Goal: Transaction & Acquisition: Purchase product/service

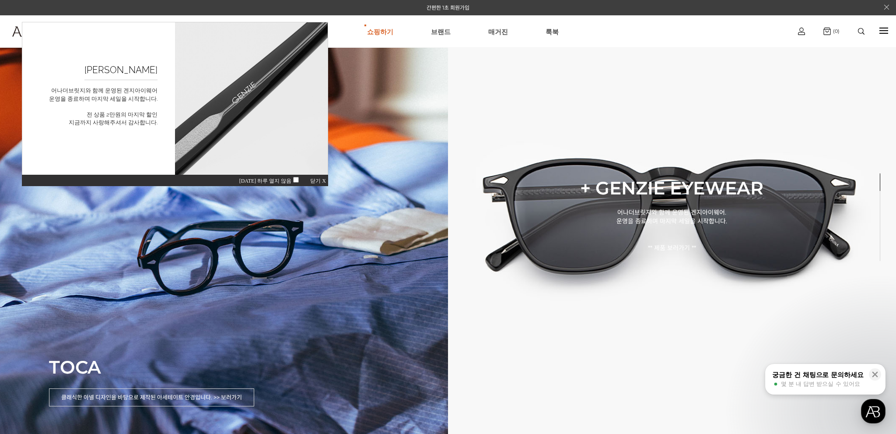
click at [293, 176] on div "오늘 하루 열지 않음 닫기 X" at bounding box center [175, 180] width 306 height 12
click at [315, 178] on span "닫기 X" at bounding box center [318, 181] width 16 height 6
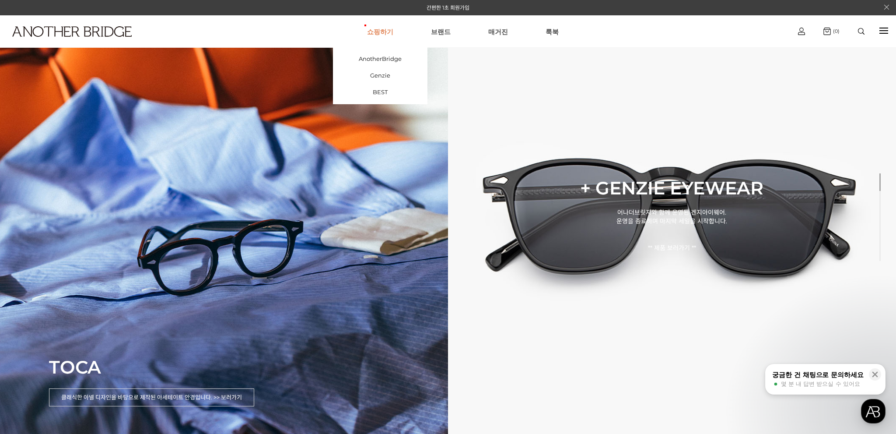
click at [383, 29] on link "쇼핑하기" at bounding box center [380, 31] width 26 height 31
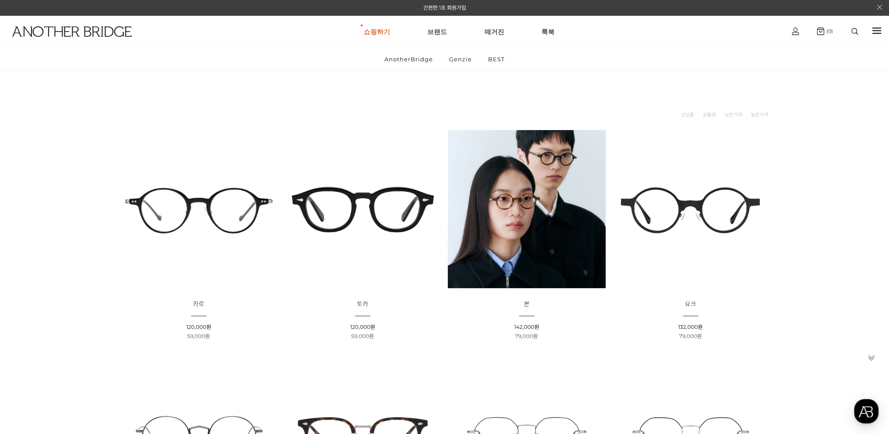
scroll to position [44, 0]
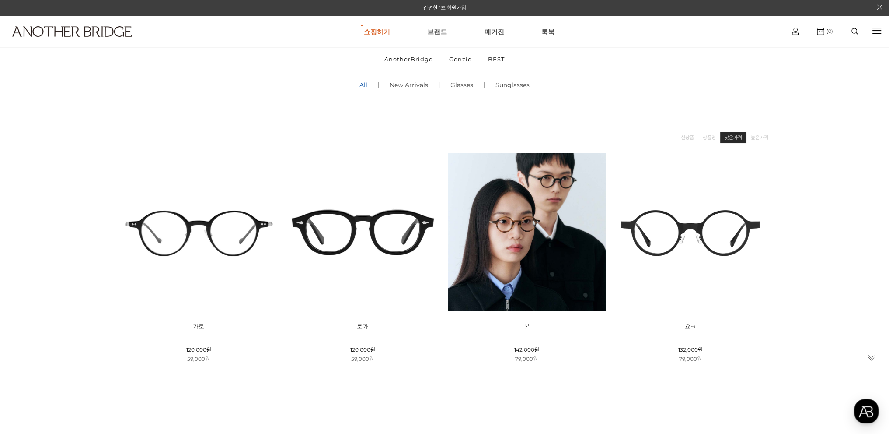
click at [738, 139] on link "낮은가격" at bounding box center [733, 137] width 17 height 9
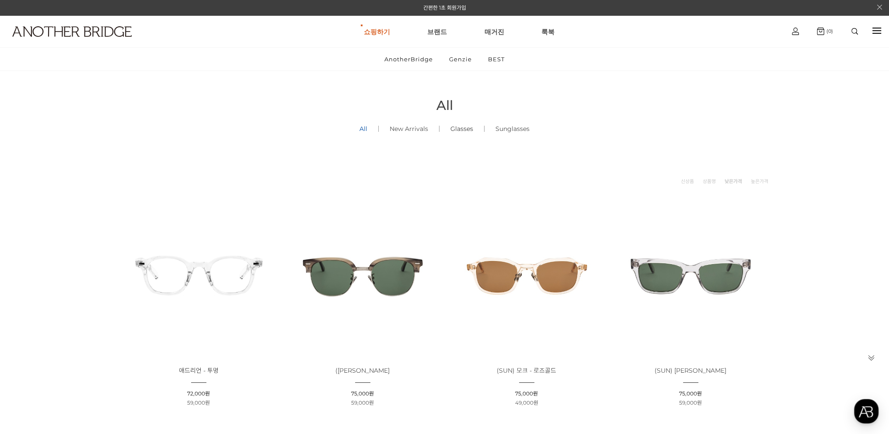
click at [463, 127] on link "Glasses ()" at bounding box center [462, 129] width 45 height 30
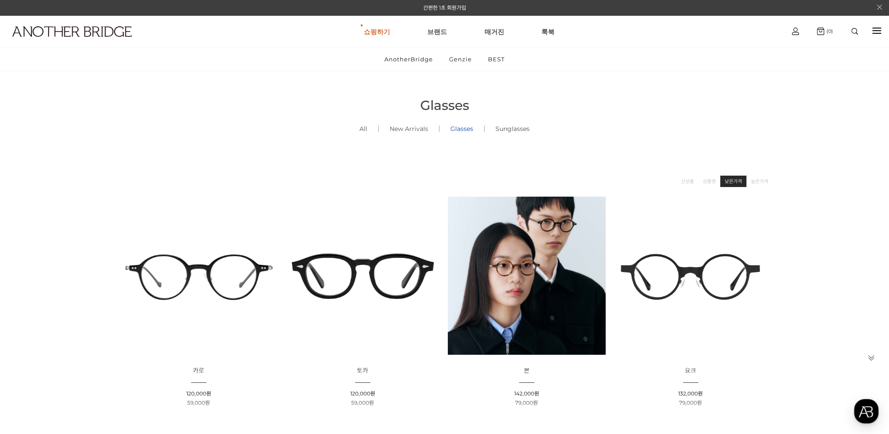
click at [738, 182] on link "낮은가격" at bounding box center [733, 181] width 17 height 9
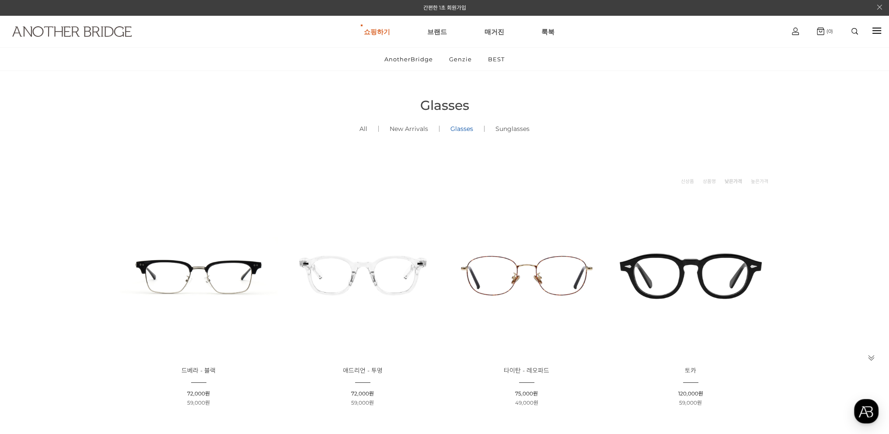
click at [112, 35] on img at bounding box center [71, 31] width 119 height 10
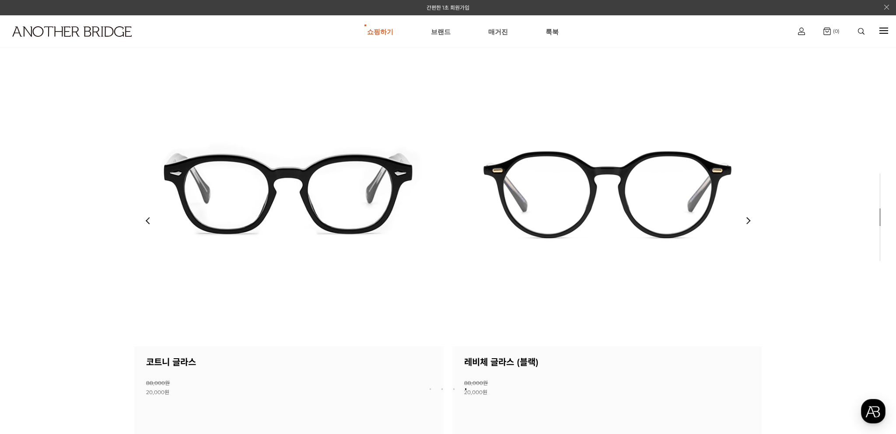
click at [357, 218] on img at bounding box center [288, 191] width 309 height 309
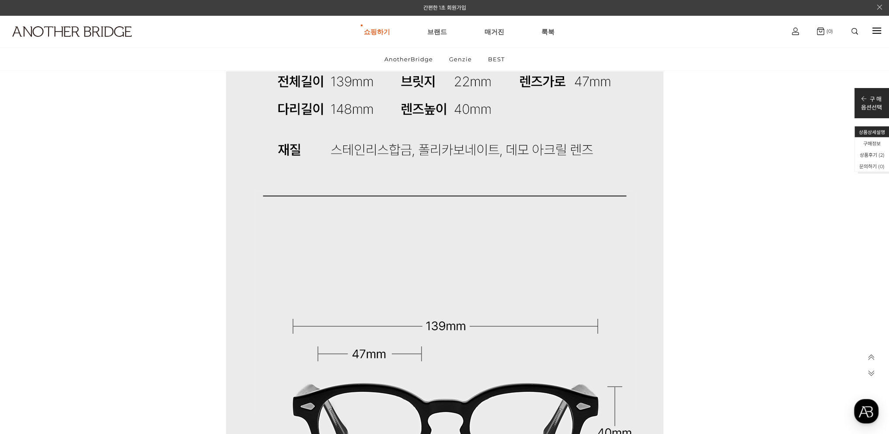
scroll to position [7612, 0]
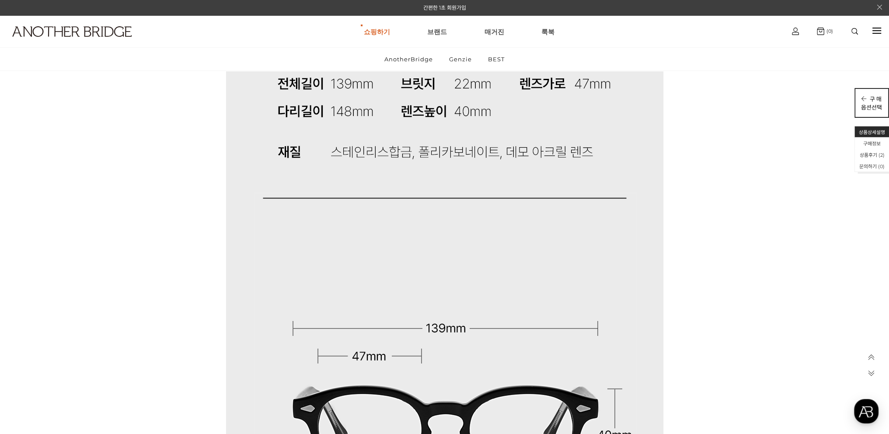
click at [882, 94] on p "구 매" at bounding box center [871, 98] width 21 height 8
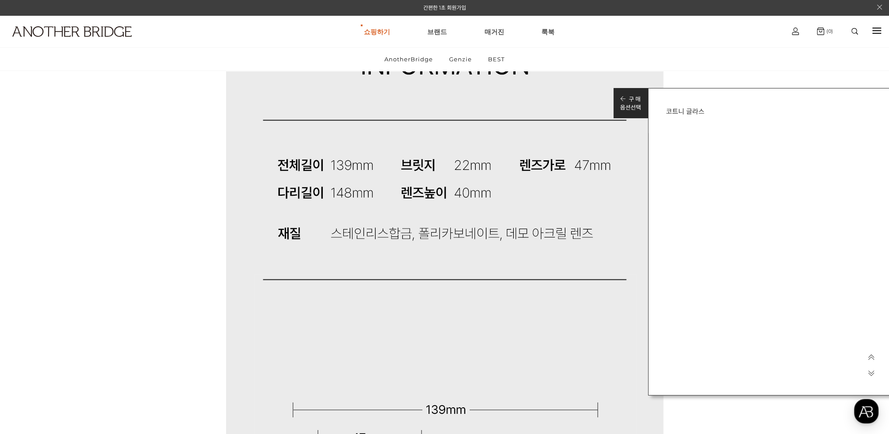
scroll to position [7524, 0]
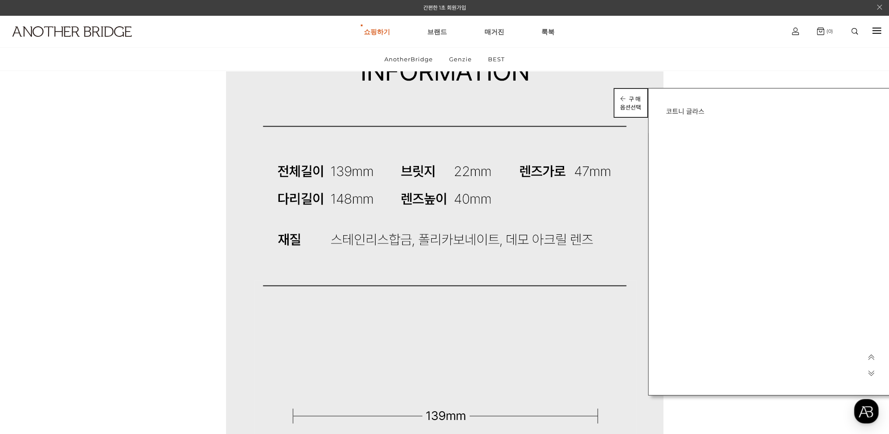
click at [628, 106] on p "옵션선택" at bounding box center [630, 107] width 21 height 8
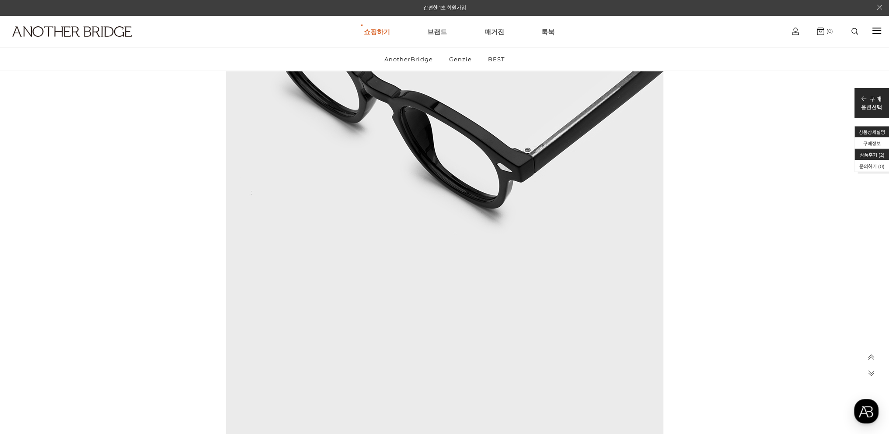
click at [866, 155] on li "상품후기 ( 2 )" at bounding box center [872, 154] width 35 height 11
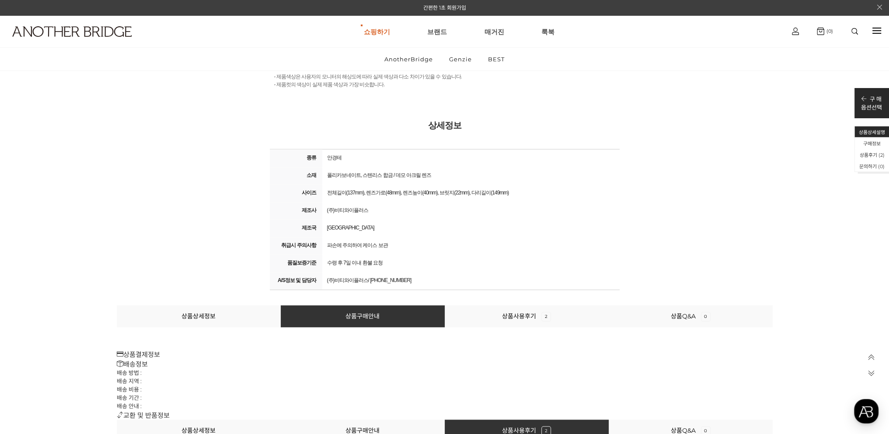
scroll to position [10486, 0]
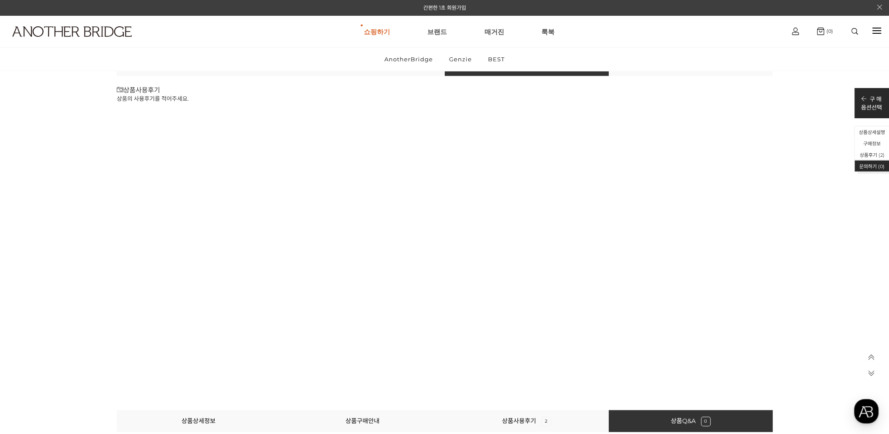
click at [871, 360] on icon at bounding box center [871, 356] width 7 height 7
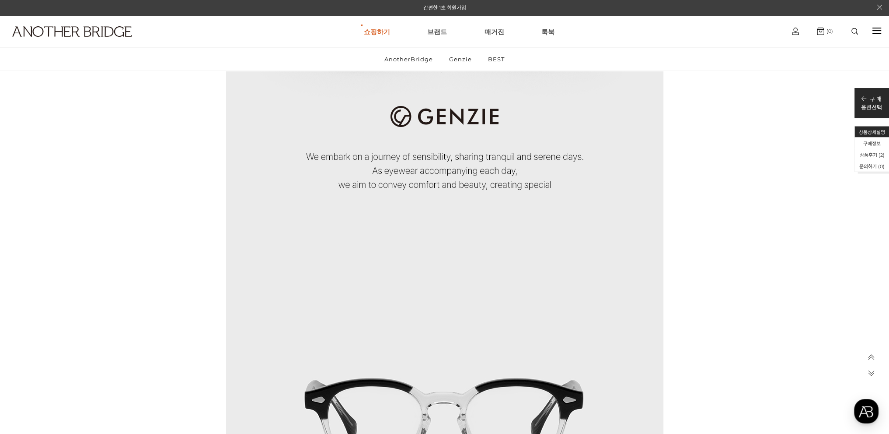
scroll to position [0, 0]
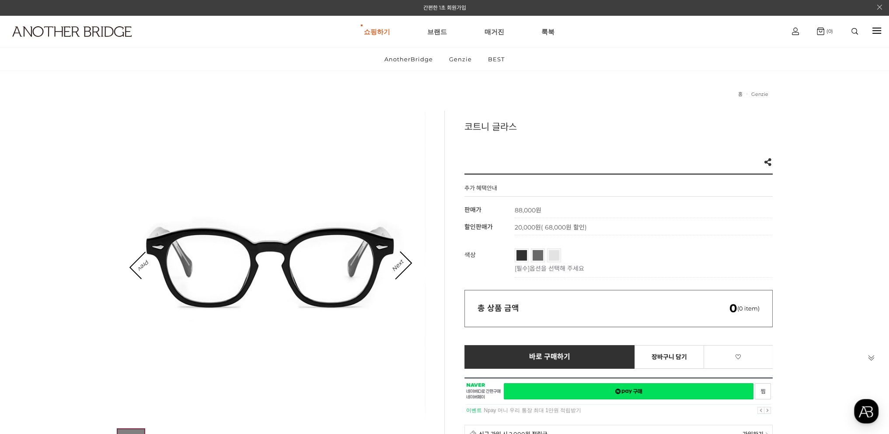
click at [522, 257] on link "블랙" at bounding box center [522, 255] width 10 height 10
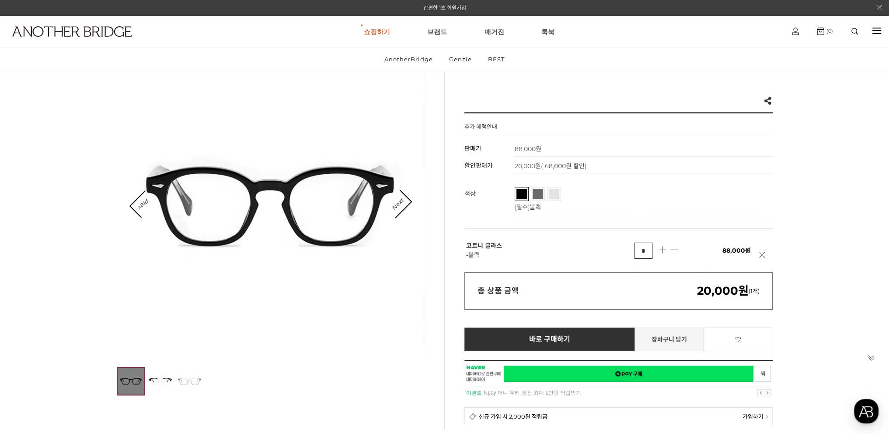
scroll to position [87, 0]
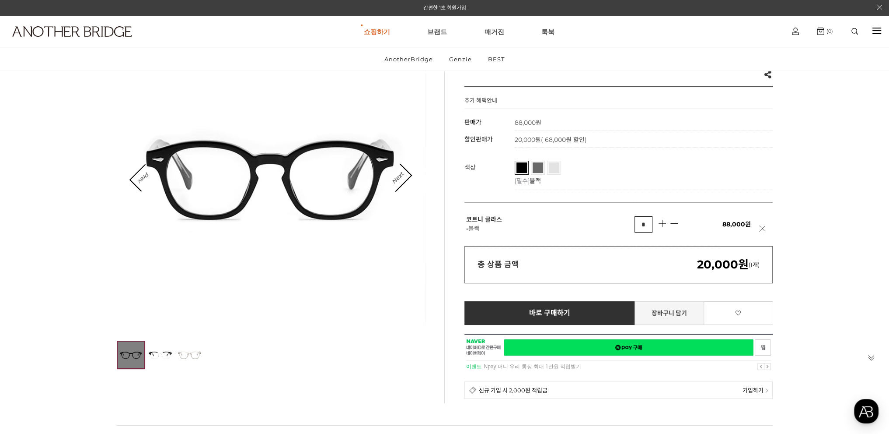
click at [662, 315] on link "장바구니 담기" at bounding box center [670, 313] width 70 height 24
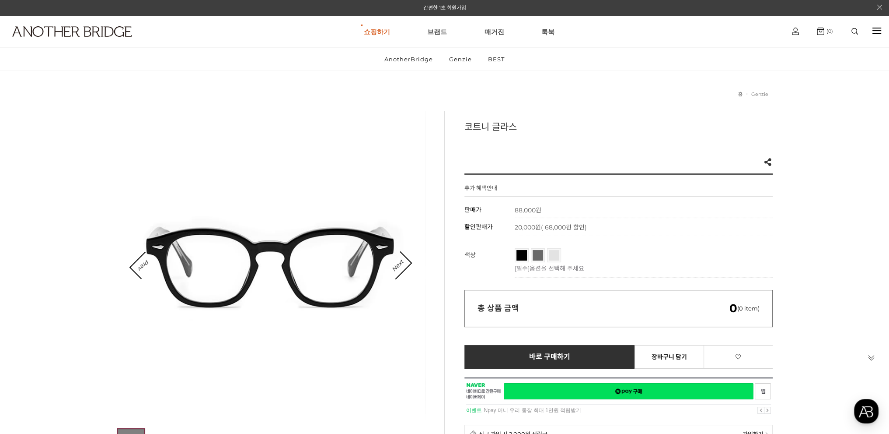
click at [760, 94] on link "Genzie" at bounding box center [760, 94] width 17 height 6
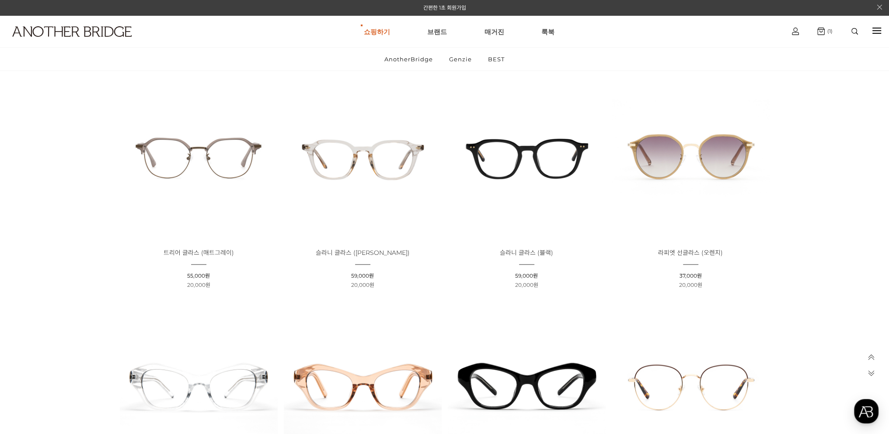
scroll to position [2144, 0]
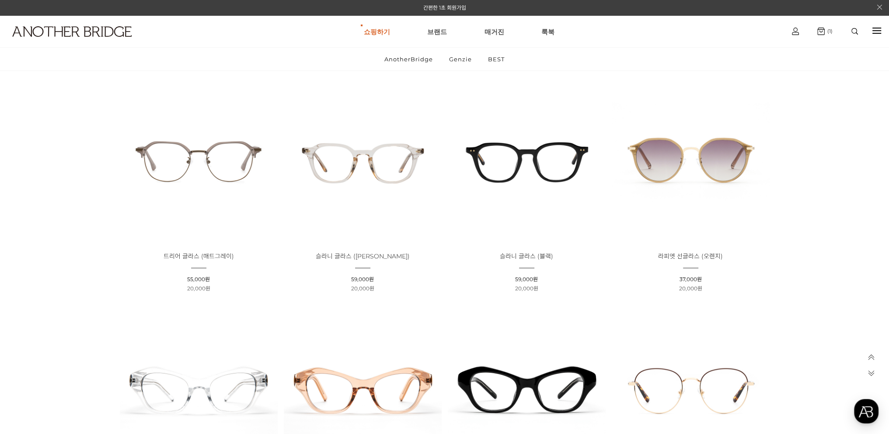
click at [563, 163] on img at bounding box center [527, 161] width 158 height 158
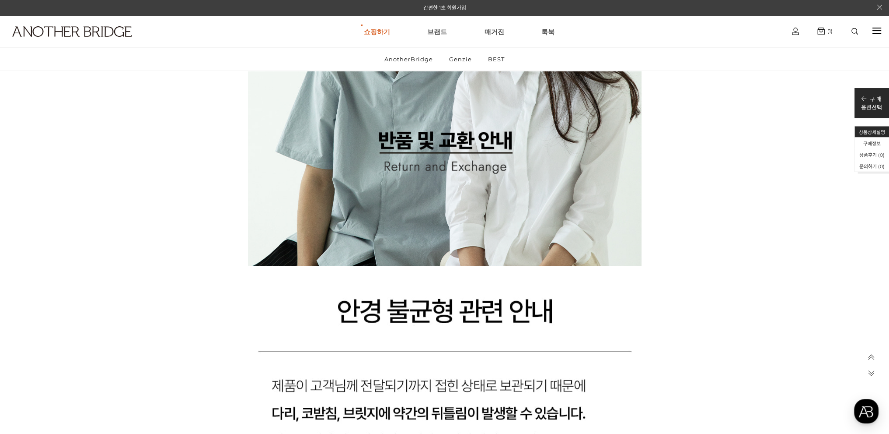
scroll to position [6868, 0]
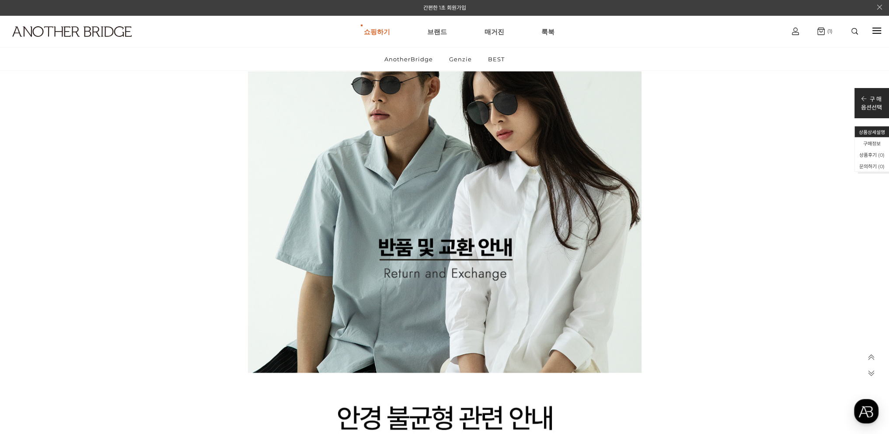
click at [873, 357] on icon at bounding box center [871, 356] width 7 height 7
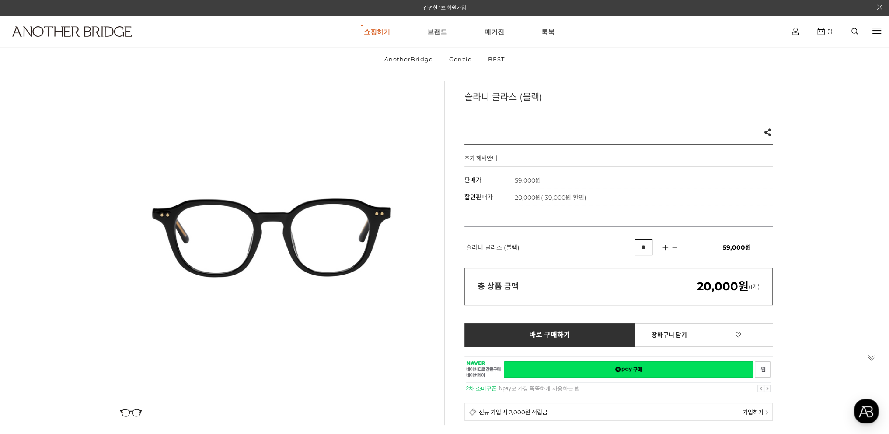
scroll to position [131, 0]
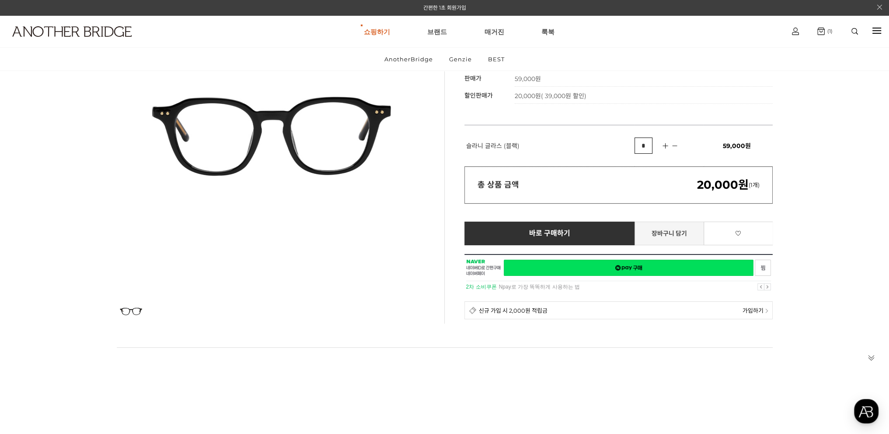
click at [680, 234] on link "장바구니 담기" at bounding box center [670, 233] width 70 height 24
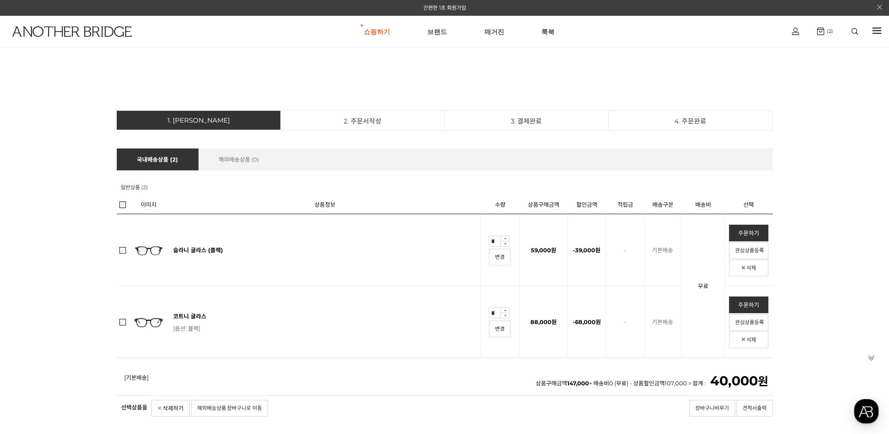
click at [196, 310] on td "코트니 글라스 (영문명 : ) 코트니 글라스 [옵션: 블랙] (1개) 옵션변경 배송주기 상품중량 : 1.00kg * 1개 = 1.00kg" at bounding box center [325, 321] width 312 height 72
click at [196, 315] on link "코트니 글라스" at bounding box center [189, 315] width 33 height 7
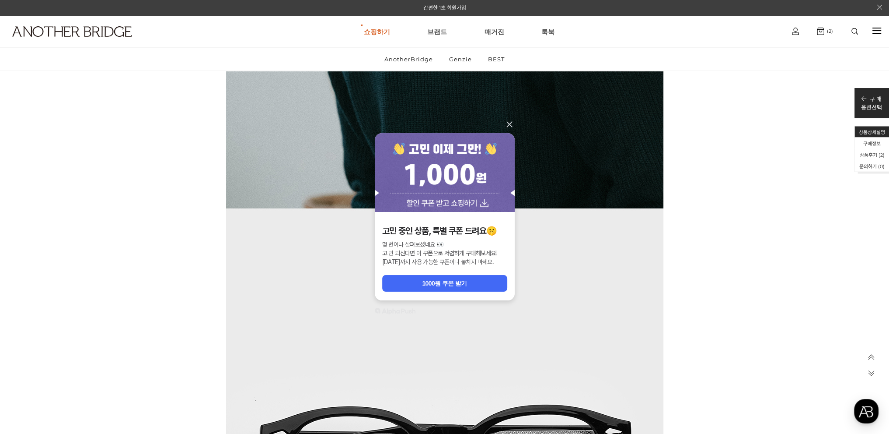
scroll to position [2625, 0]
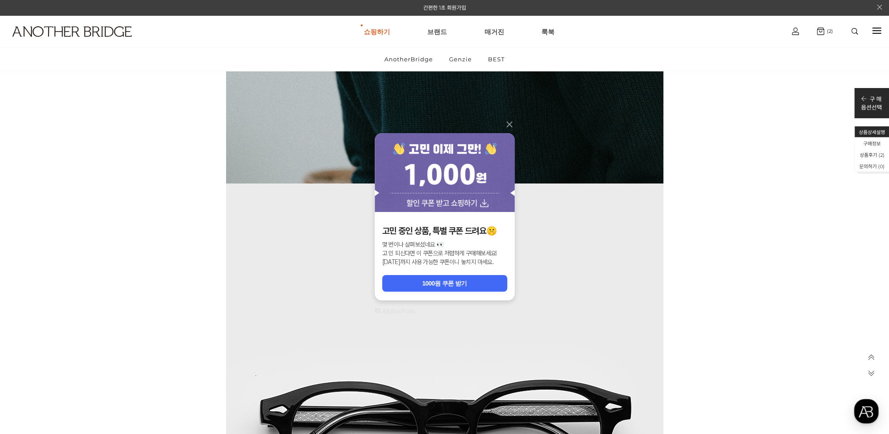
click at [509, 121] on icon at bounding box center [509, 124] width 10 height 10
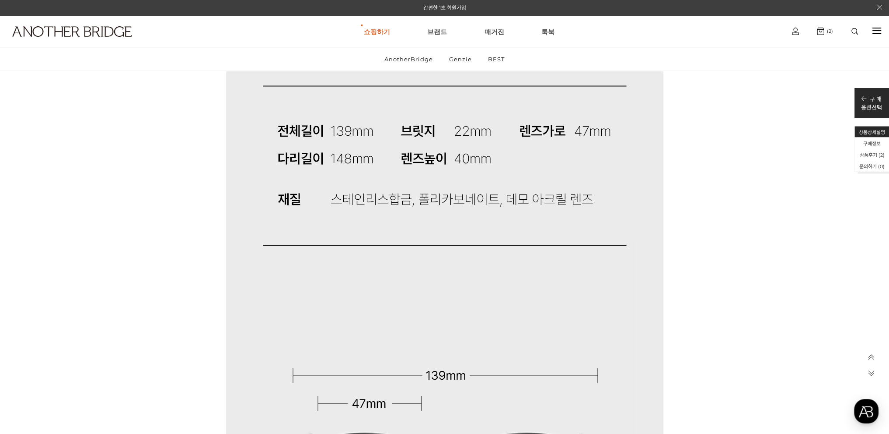
scroll to position [7743, 0]
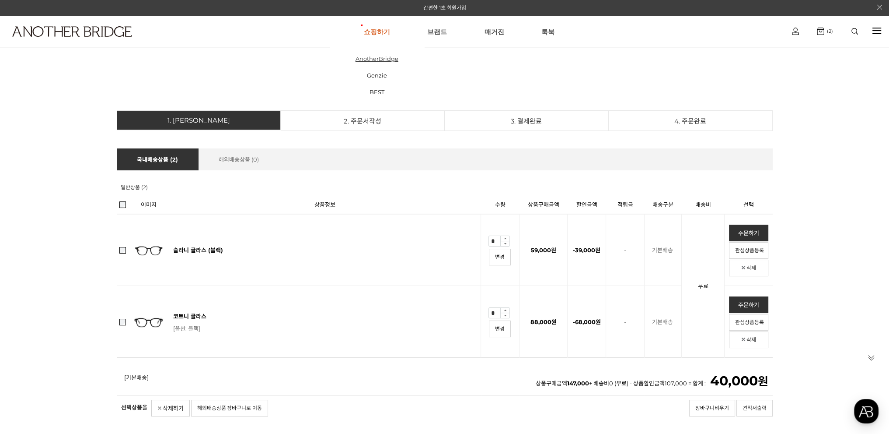
click at [384, 58] on link "AnotherBridge" at bounding box center [377, 58] width 94 height 17
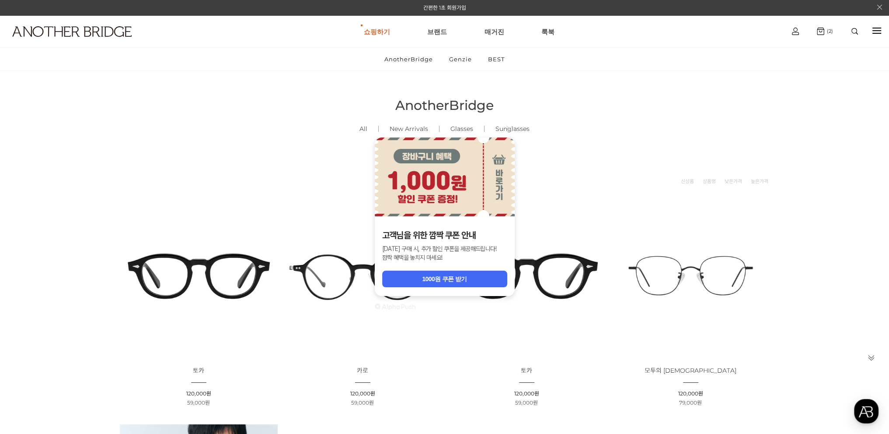
click at [510, 129] on icon at bounding box center [510, 129] width 6 height 6
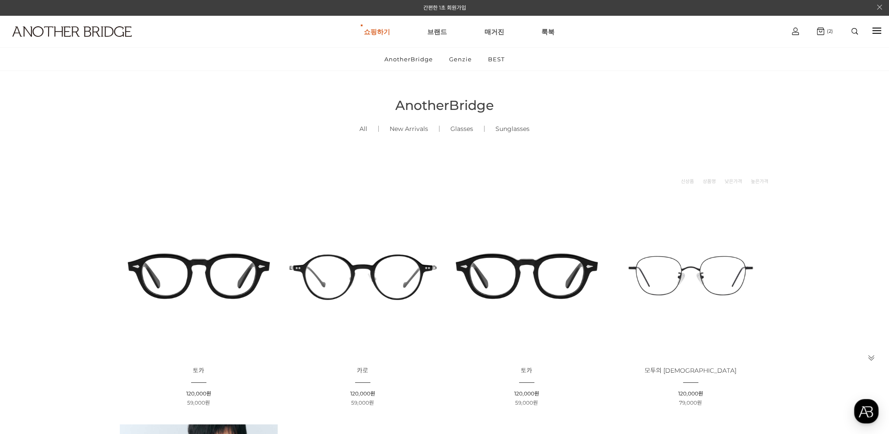
click at [548, 262] on img at bounding box center [527, 275] width 158 height 158
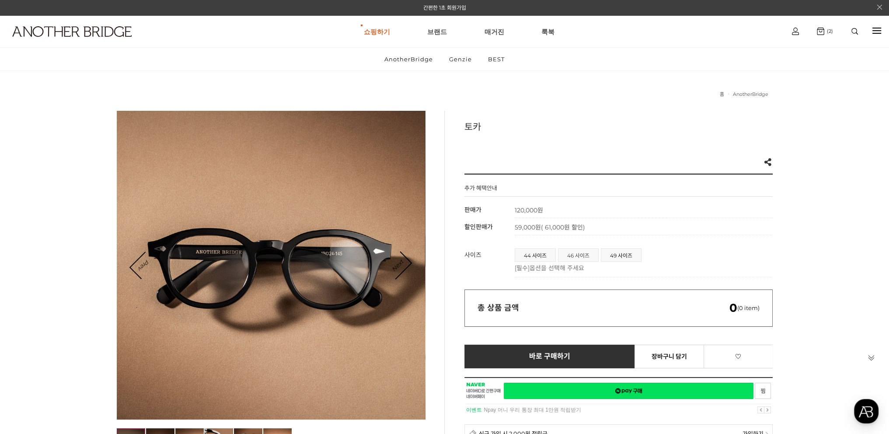
click at [587, 254] on span "46 사이즈" at bounding box center [579, 254] width 40 height 13
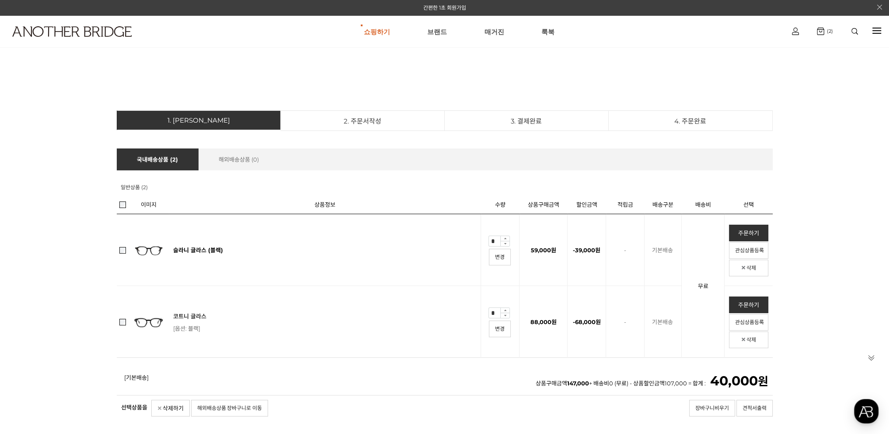
click at [189, 316] on link "코트니 글라스" at bounding box center [189, 315] width 33 height 7
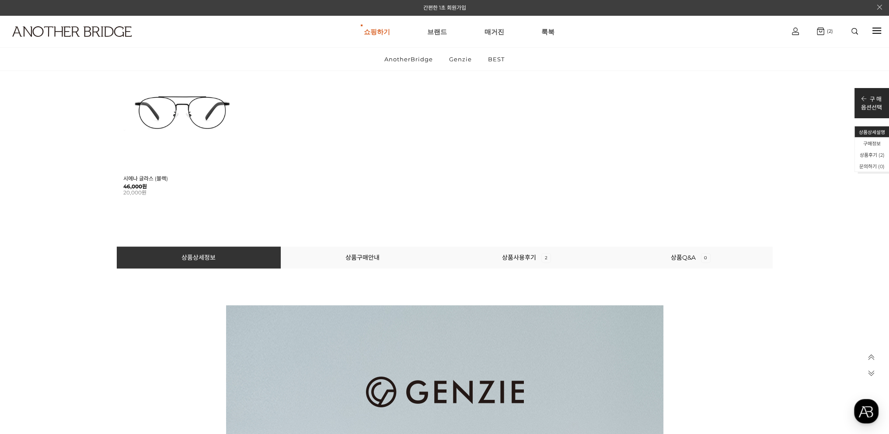
scroll to position [569, 0]
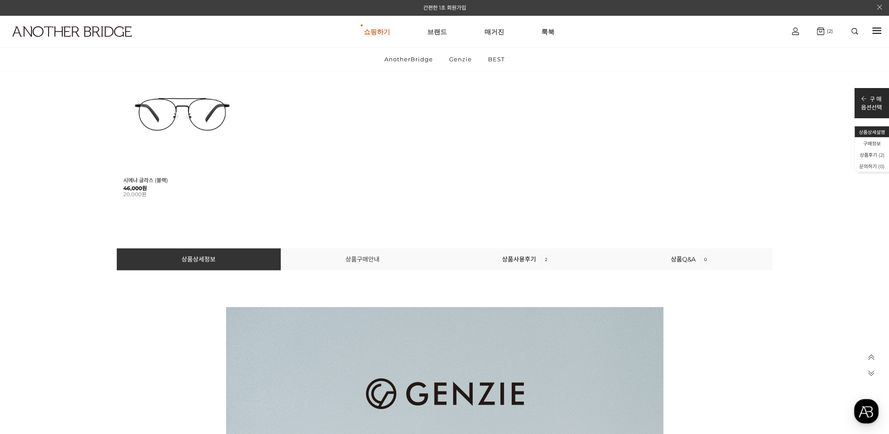
click at [347, 256] on link "상품구매안내" at bounding box center [363, 259] width 34 height 8
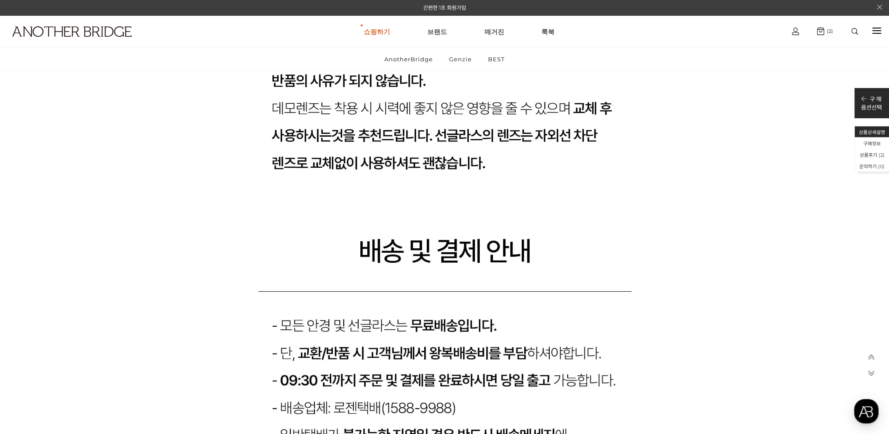
scroll to position [8841, 0]
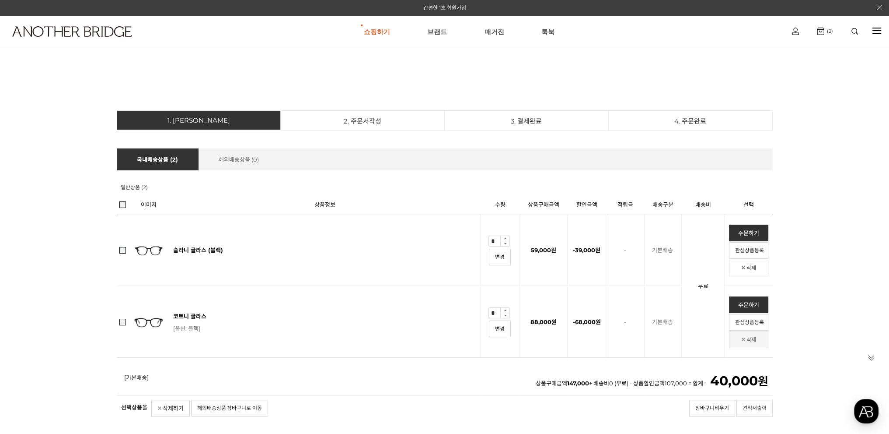
click at [741, 340] on link "삭제" at bounding box center [748, 339] width 39 height 17
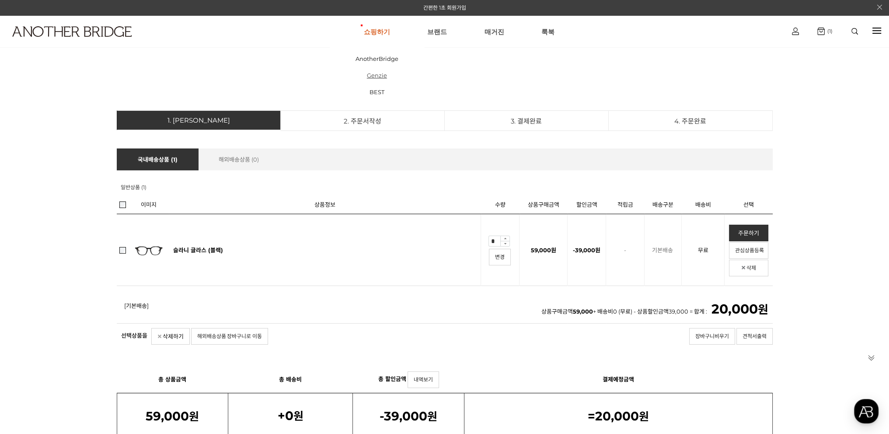
click at [376, 72] on link "Genzie" at bounding box center [377, 75] width 94 height 17
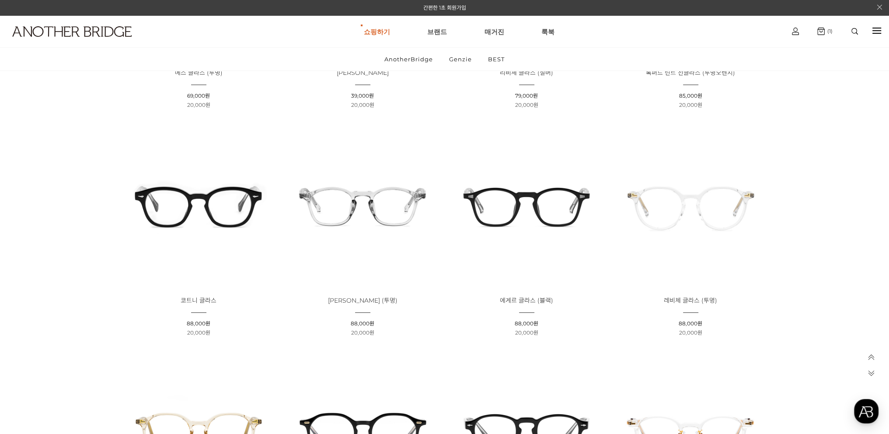
scroll to position [962, 0]
click at [539, 204] on img at bounding box center [527, 205] width 158 height 158
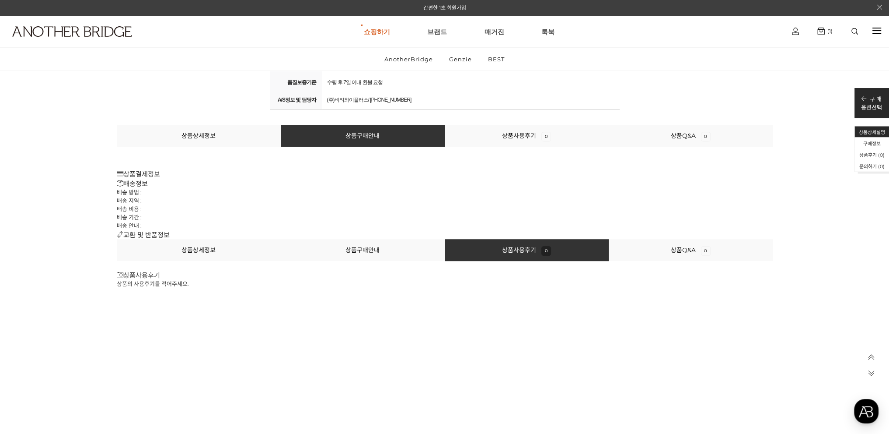
scroll to position [9887, 0]
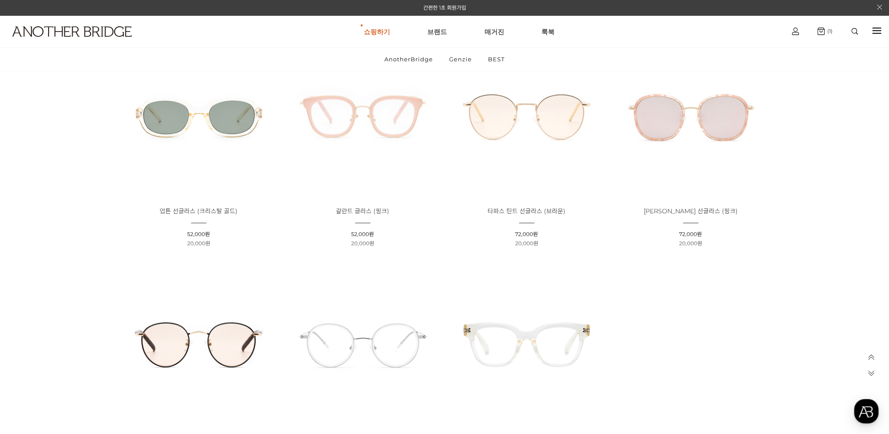
scroll to position [2844, 0]
